Goal: Task Accomplishment & Management: Use online tool/utility

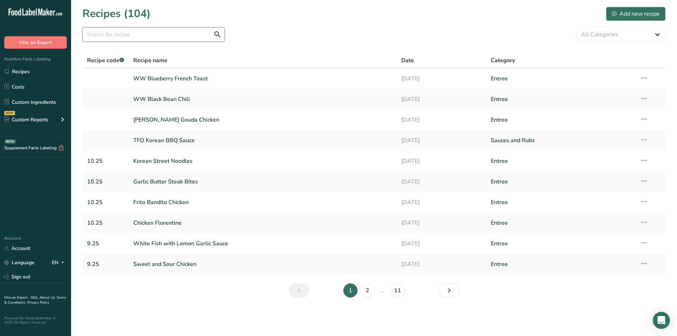
click at [125, 33] on input "text" at bounding box center [153, 34] width 142 height 14
type input "french"
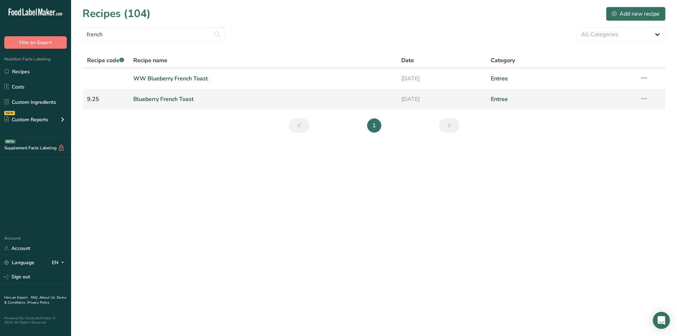
click at [169, 98] on link "Blueberry French Toast" at bounding box center [263, 99] width 260 height 15
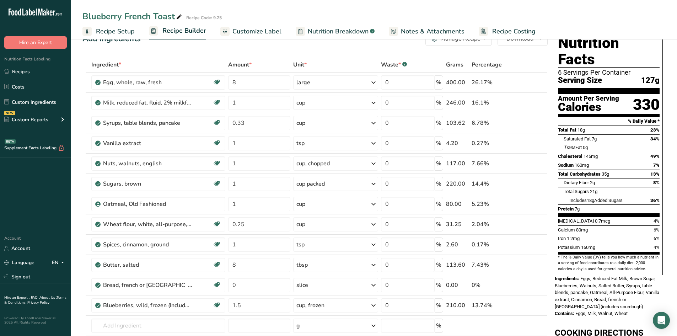
scroll to position [36, 0]
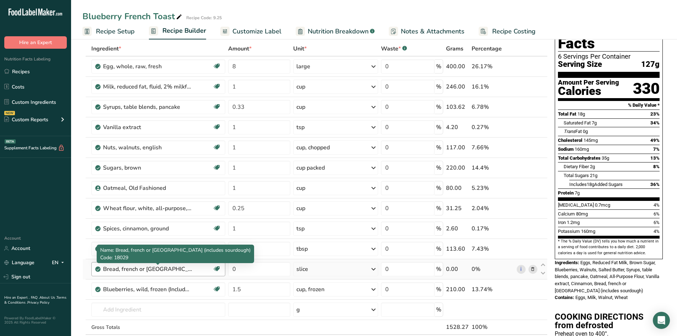
click at [156, 272] on div "Bread, french or [GEOGRAPHIC_DATA] (includes sourdough)" at bounding box center [147, 269] width 89 height 9
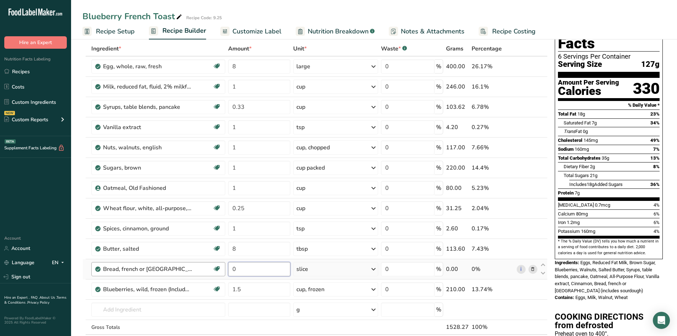
drag, startPoint x: 263, startPoint y: 271, endPoint x: 211, endPoint y: 268, distance: 51.6
click at [211, 268] on tr "Bread, french or [GEOGRAPHIC_DATA] (includes sourdough) Dairy free Vegan Vegeta…" at bounding box center [315, 269] width 464 height 20
type input "16"
drag, startPoint x: 254, startPoint y: 271, endPoint x: 224, endPoint y: 270, distance: 30.2
click at [224, 270] on tr "Bread, french or [GEOGRAPHIC_DATA] (includes sourdough) Dairy free Vegan Vegeta…" at bounding box center [315, 269] width 464 height 20
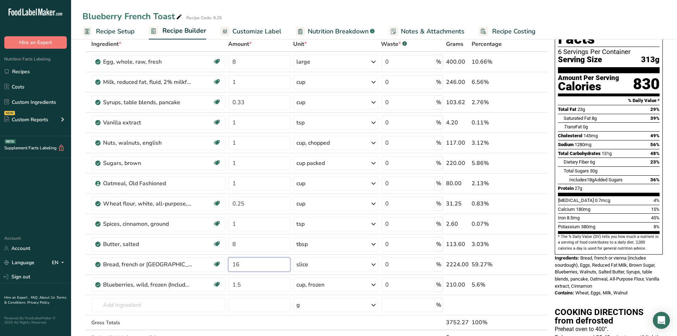
scroll to position [0, 0]
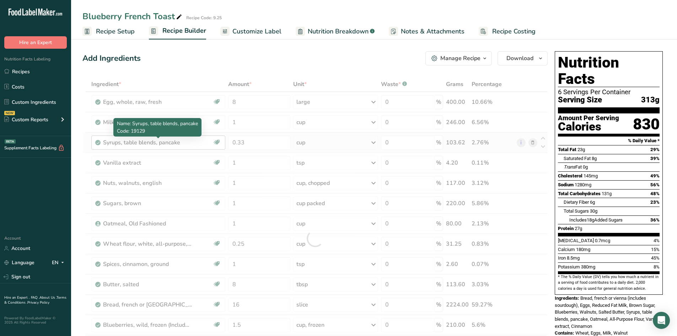
click at [123, 144] on div "Ingredient * Amount * Unit * Waste * .a-a{fill:#347362;}.b-a{fill:#fff;} Grams …" at bounding box center [314, 238] width 465 height 323
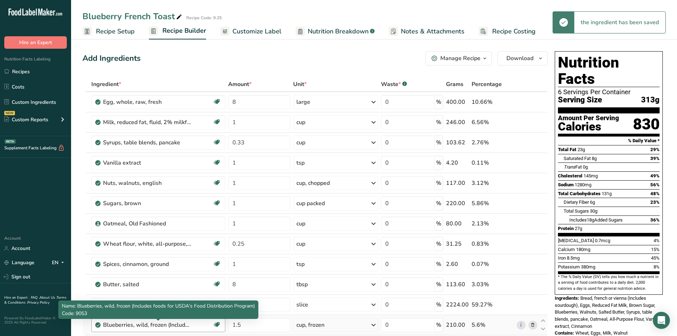
click at [150, 323] on div "Blueberries, wild, frozen (Includes foods for USDA's Food Distribution Program)" at bounding box center [147, 324] width 89 height 9
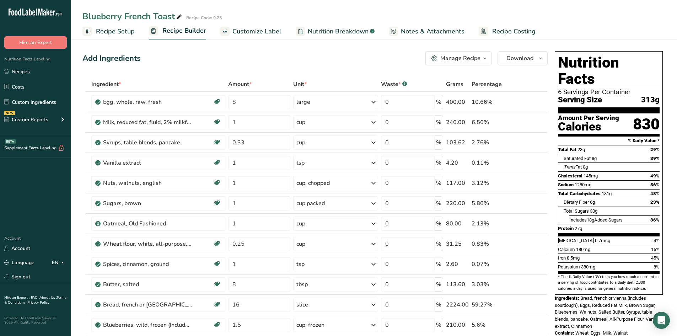
click at [328, 31] on span "Nutrition Breakdown" at bounding box center [338, 32] width 61 height 10
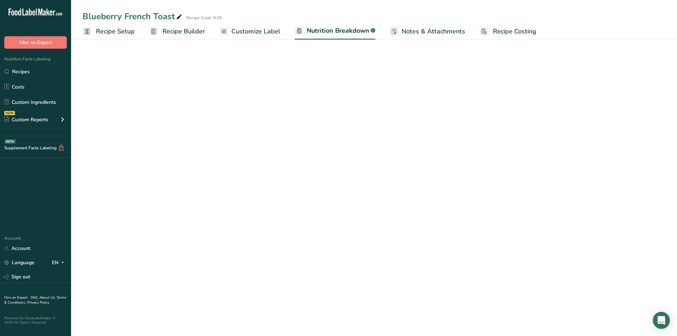
select select "Calories"
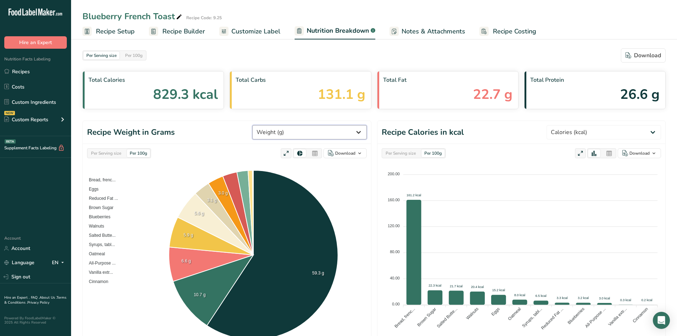
click at [350, 131] on select "Weight (g) Calories (kcal) Energy KJ (kj) Total Fat (g) Saturated Fat (g) Trans…" at bounding box center [309, 132] width 114 height 14
select select "Total Carbohydrates"
click at [279, 125] on select "Weight (g) Calories (kcal) Energy KJ (kj) Total Fat (g) Saturated Fat (g) Trans…" at bounding box center [309, 132] width 114 height 14
